Goal: Browse casually

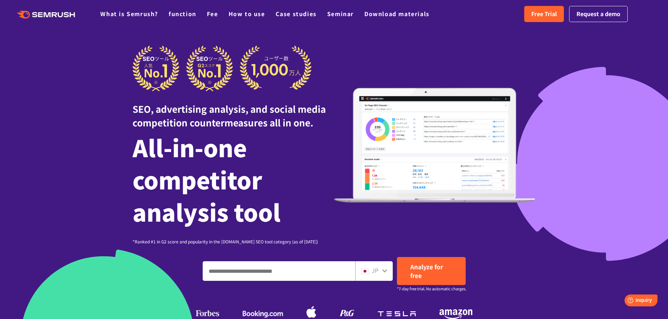
click at [379, 266] on div "JP" at bounding box center [372, 270] width 22 height 9
click at [380, 273] on div "JP" at bounding box center [372, 270] width 22 height 9
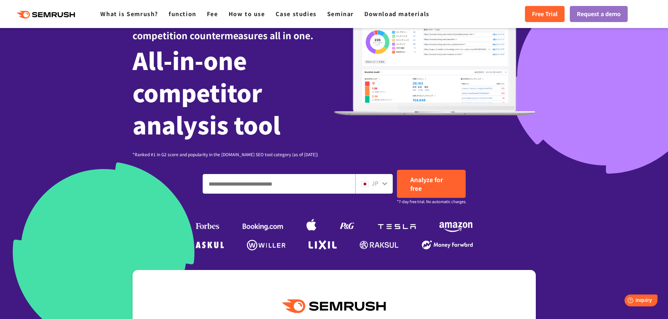
scroll to position [105, 0]
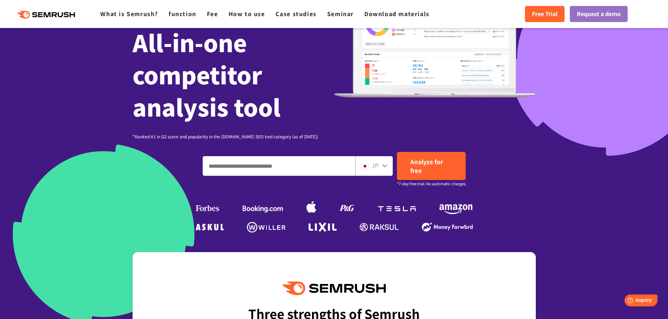
click at [382, 164] on icon at bounding box center [385, 166] width 6 height 6
click at [385, 166] on icon at bounding box center [384, 165] width 5 height 3
click at [254, 175] on input "Enter a domain, keyword or URL" at bounding box center [279, 166] width 152 height 19
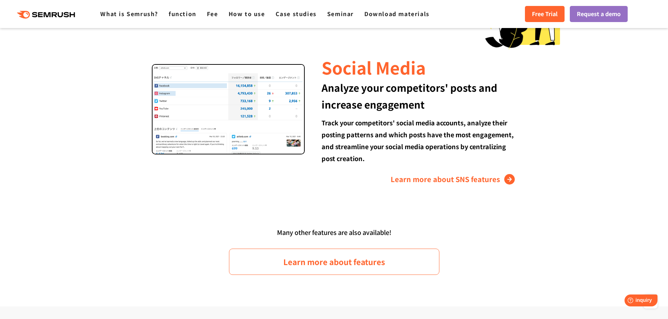
scroll to position [1087, 0]
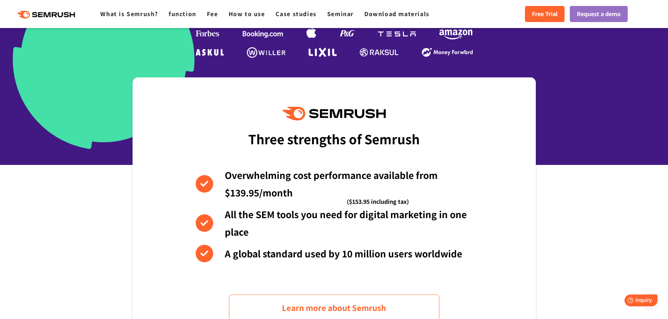
scroll to position [35, 0]
